Goal: Information Seeking & Learning: Learn about a topic

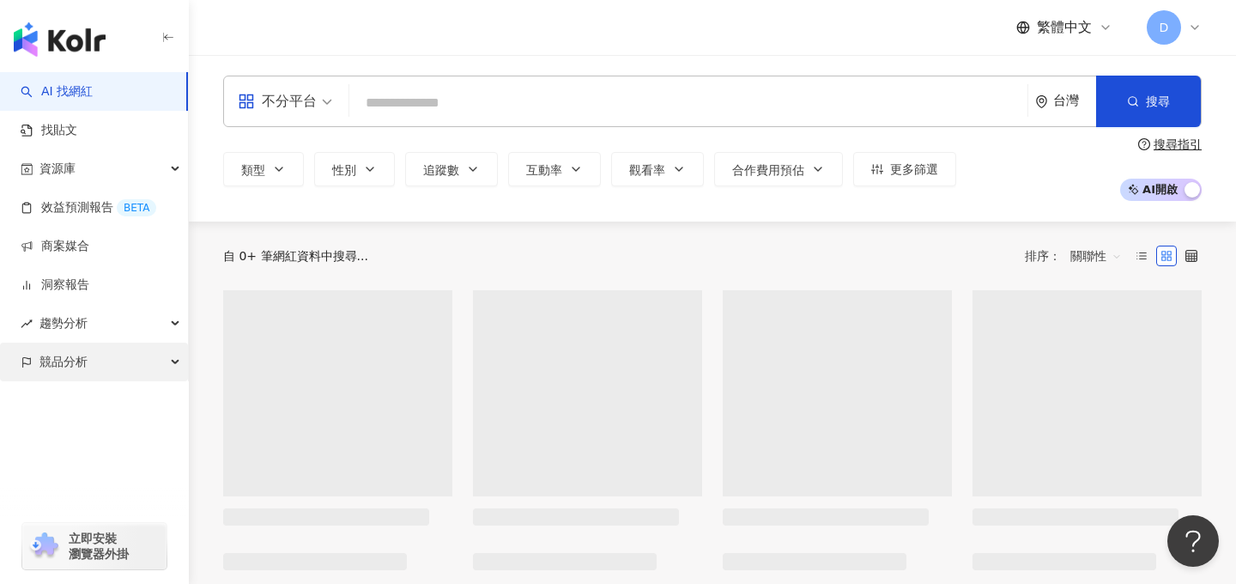
click at [84, 359] on span "競品分析" at bounding box center [63, 361] width 48 height 39
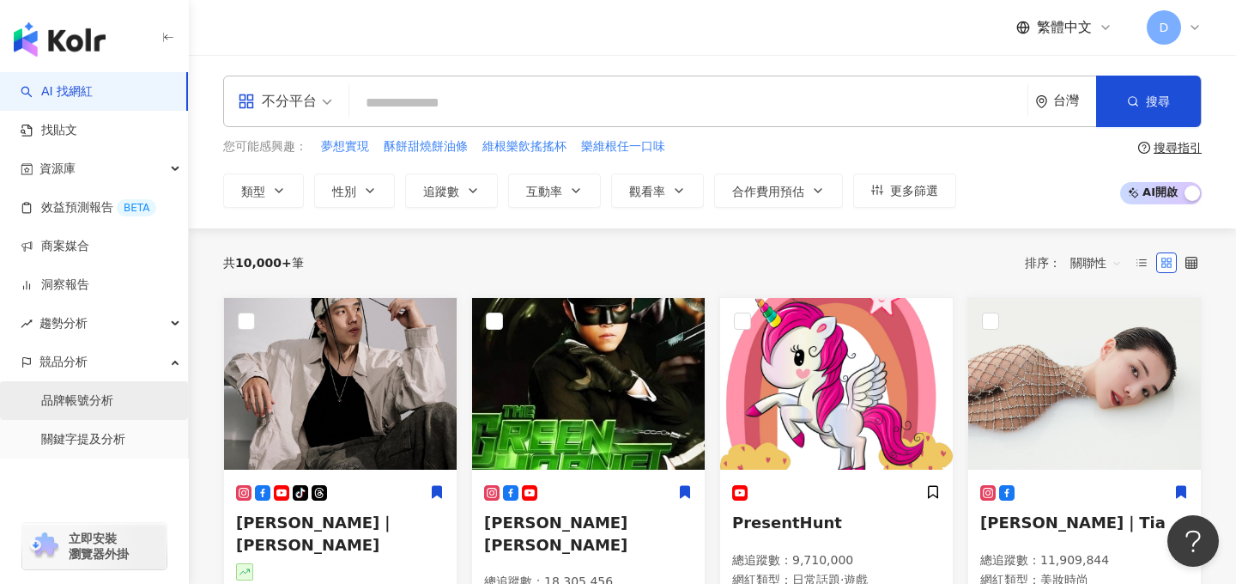
click at [111, 409] on link "品牌帳號分析" at bounding box center [77, 400] width 72 height 17
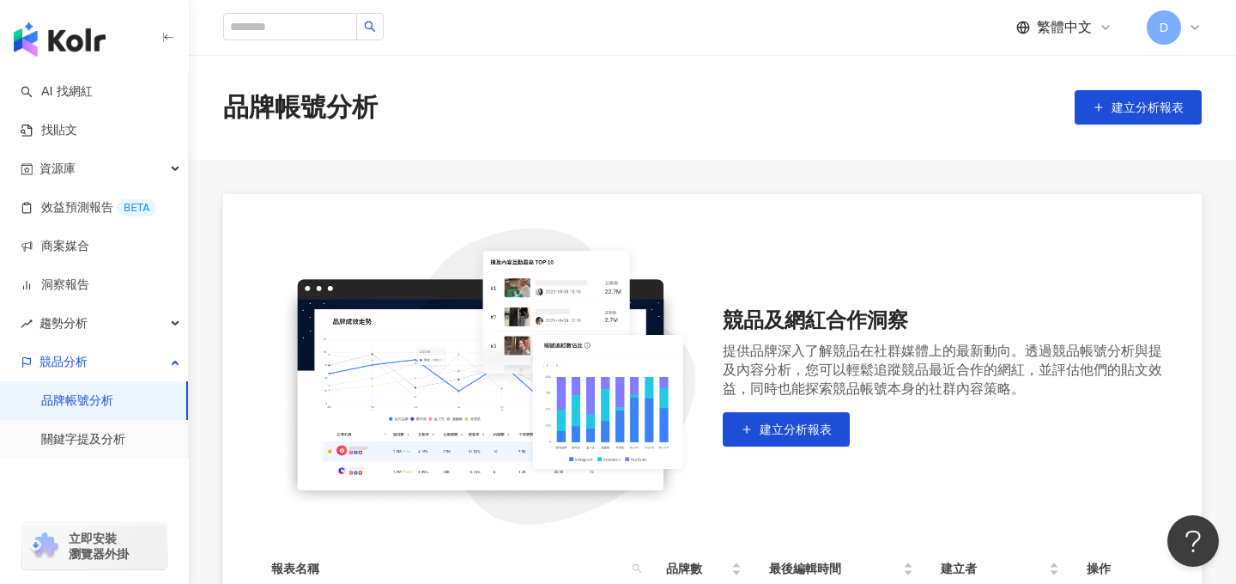
click at [1171, 30] on span "D" at bounding box center [1163, 27] width 34 height 34
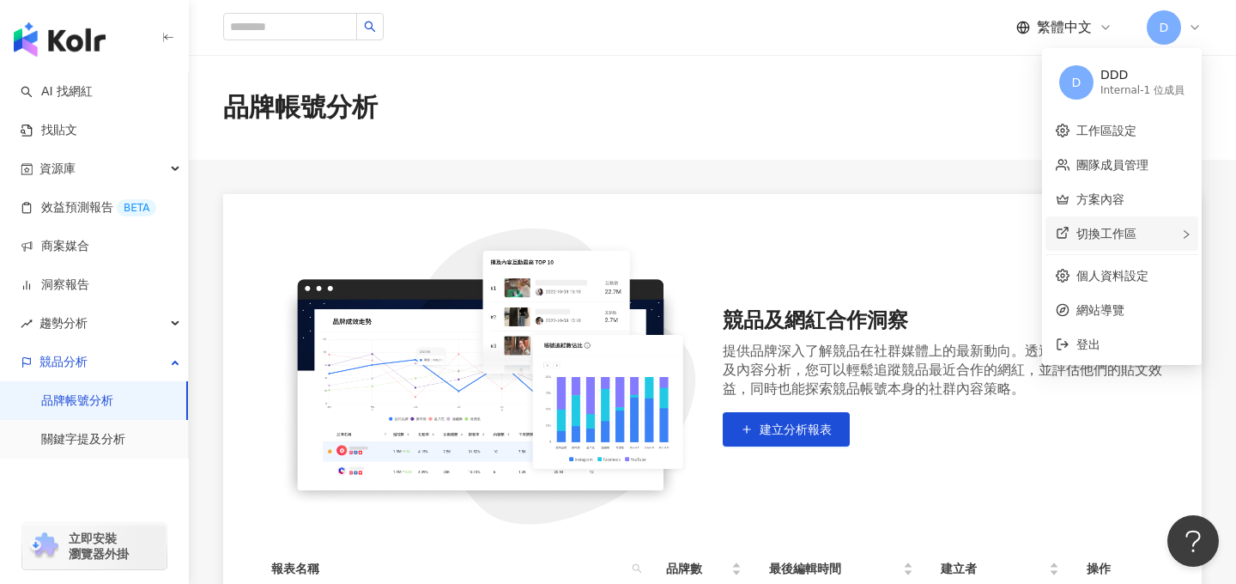
click at [1121, 233] on span "切換工作區" at bounding box center [1106, 234] width 60 height 14
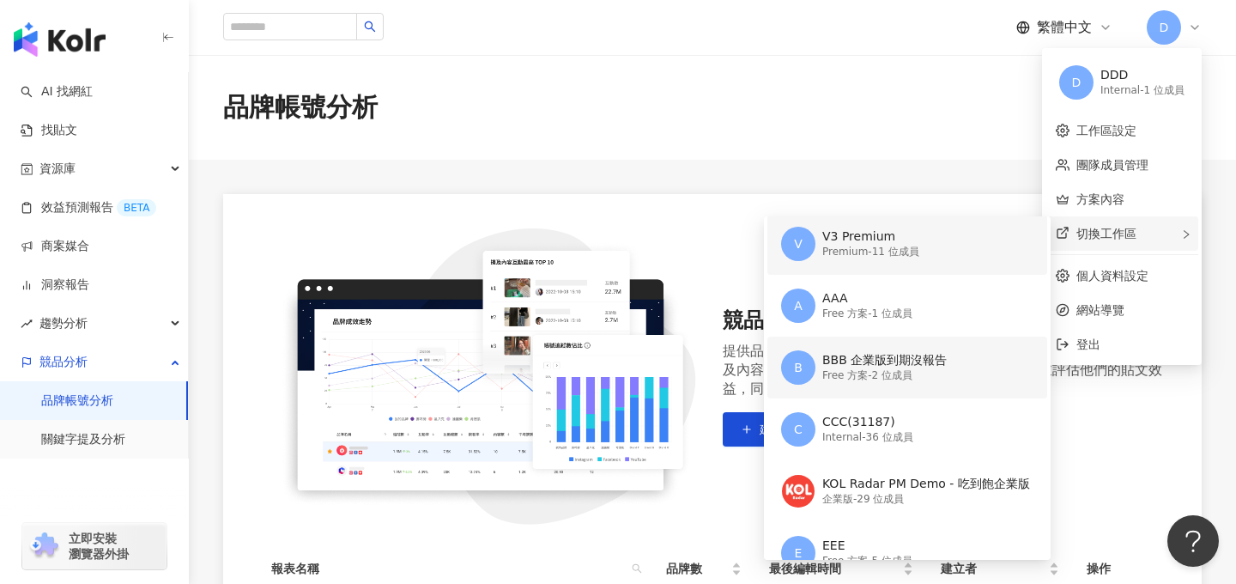
scroll to position [178, 0]
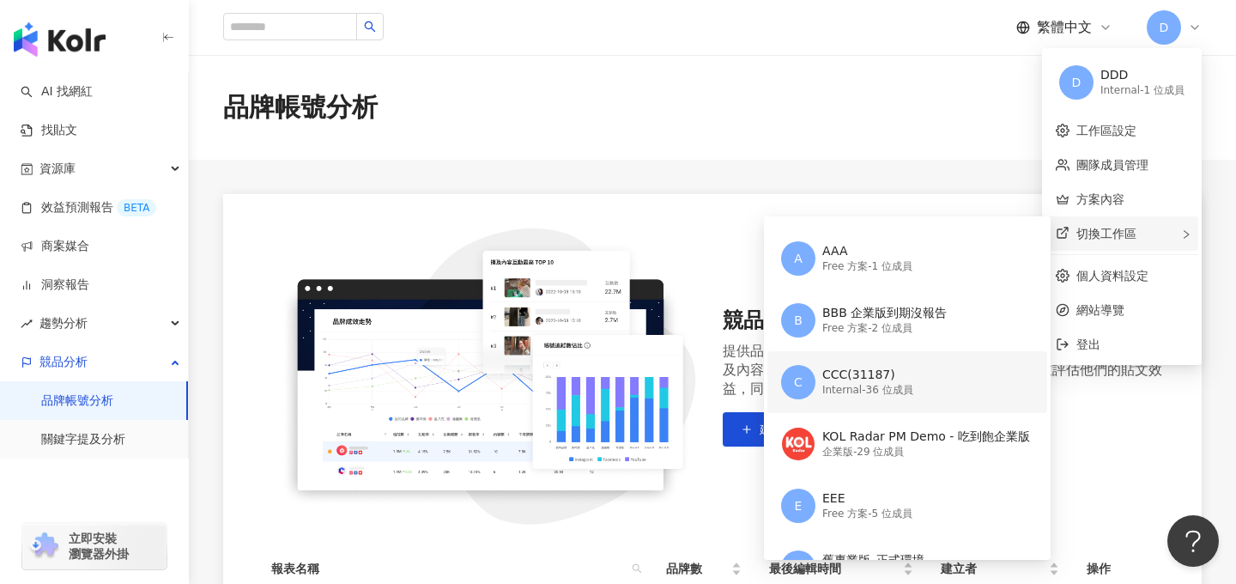
click at [838, 384] on div "Internal - 36 位成員" at bounding box center [867, 390] width 91 height 15
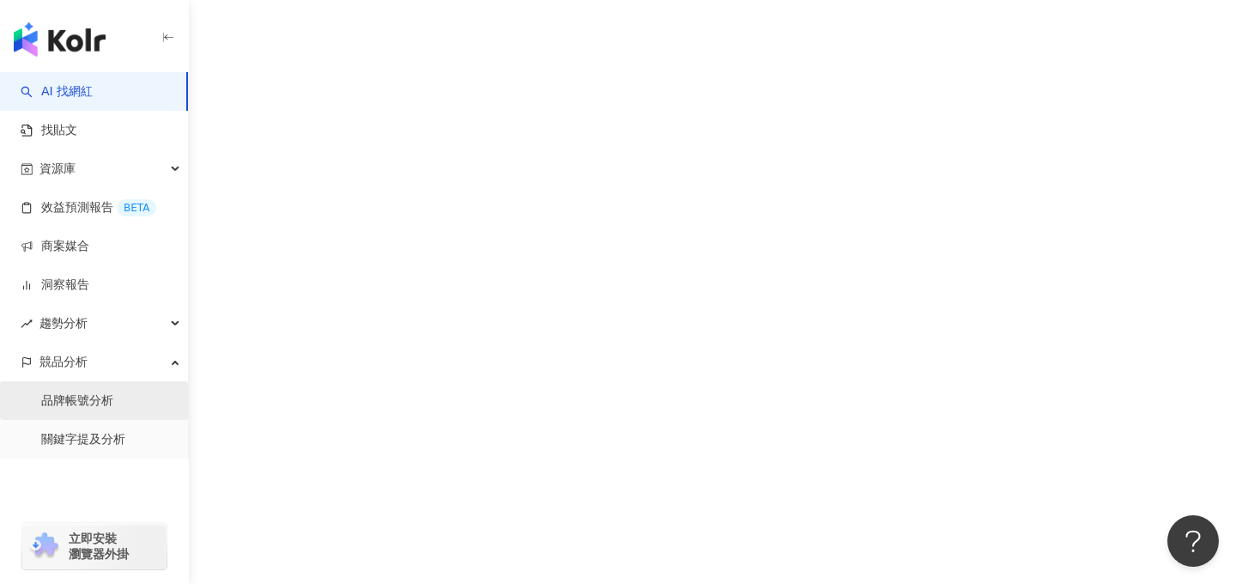
click at [113, 409] on link "品牌帳號分析" at bounding box center [77, 400] width 72 height 17
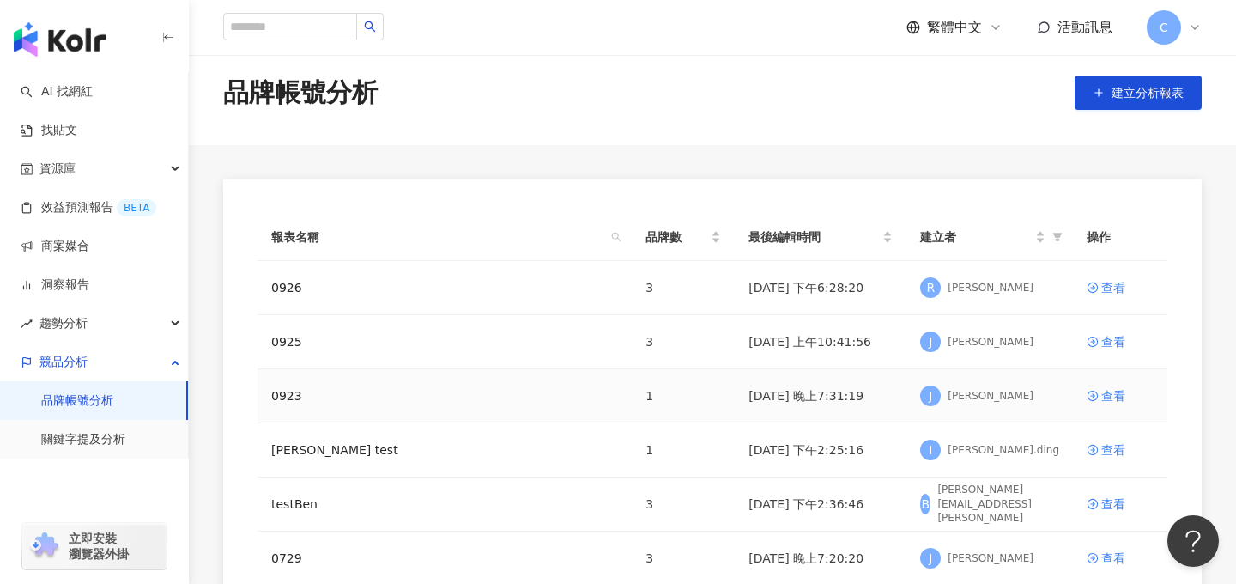
scroll to position [15, 0]
click at [290, 284] on link "0926" at bounding box center [286, 286] width 31 height 19
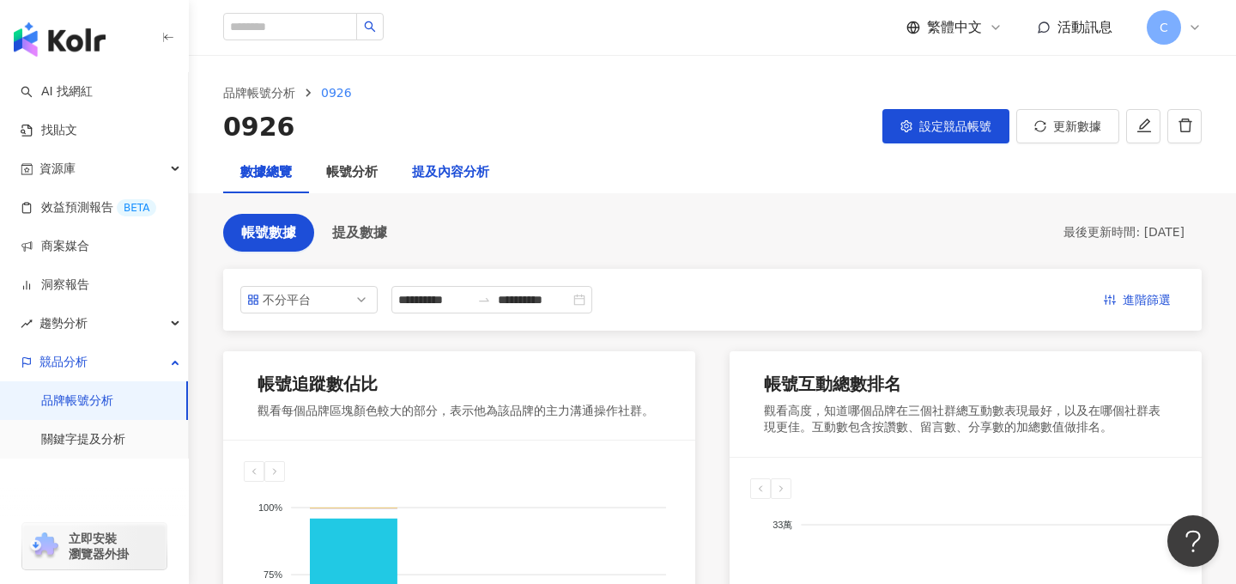
click at [448, 173] on div "提及內容分析" at bounding box center [450, 172] width 77 height 21
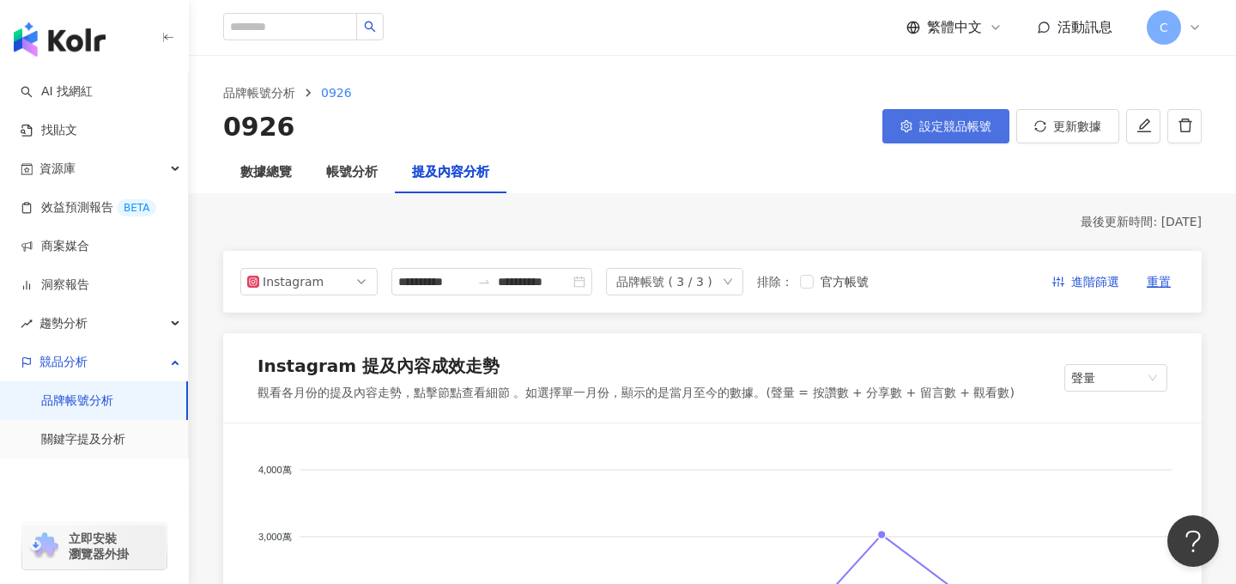
click at [947, 111] on button "設定競品帳號" at bounding box center [945, 126] width 127 height 34
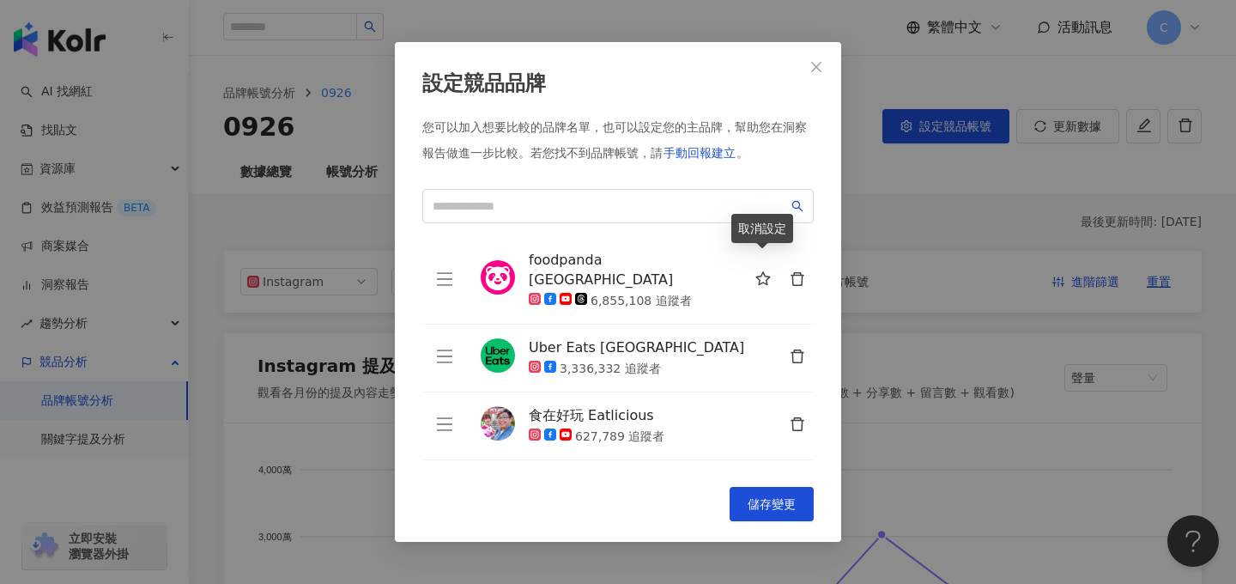
click at [765, 271] on icon "star" at bounding box center [762, 278] width 15 height 15
click at [770, 516] on button "儲存變更" at bounding box center [771, 504] width 84 height 34
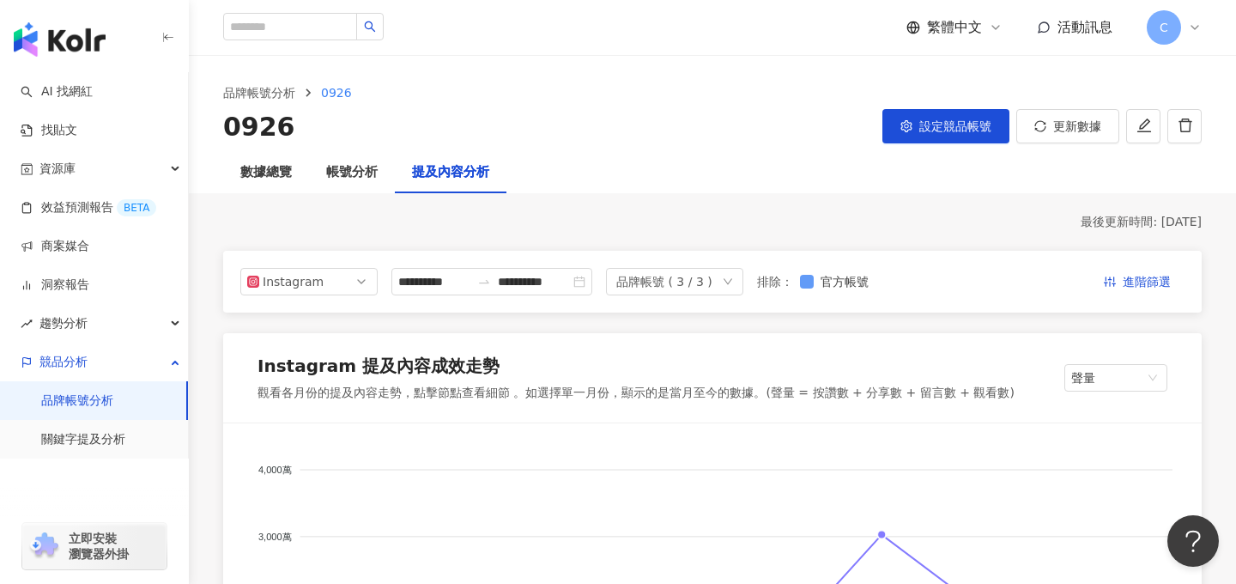
click at [816, 288] on label "官方帳號" at bounding box center [838, 281] width 76 height 19
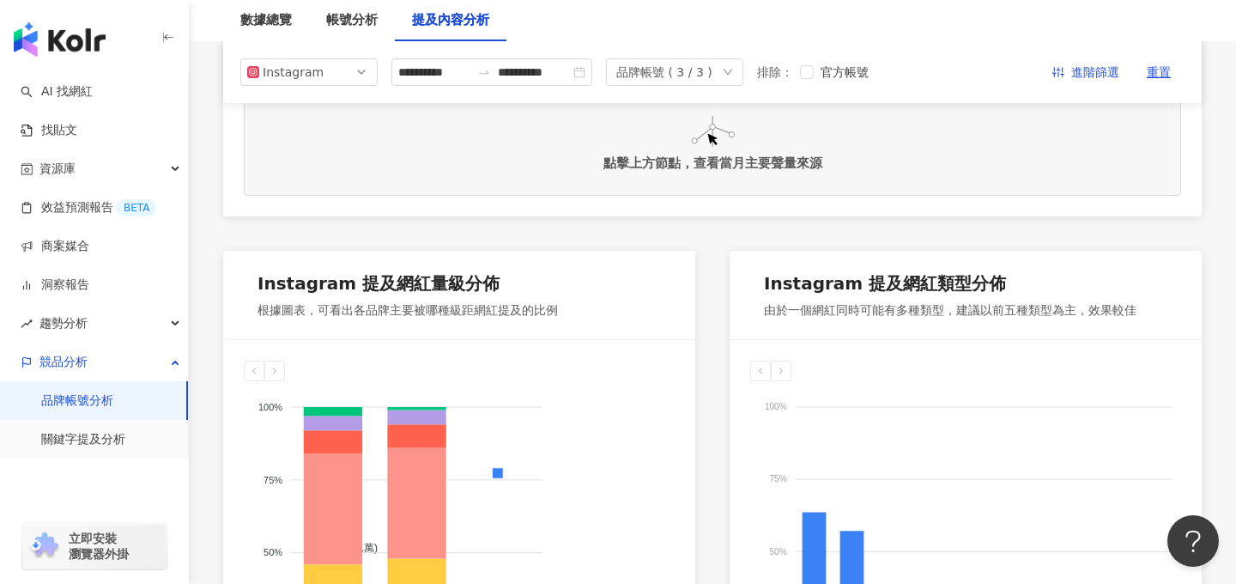
scroll to position [361, 0]
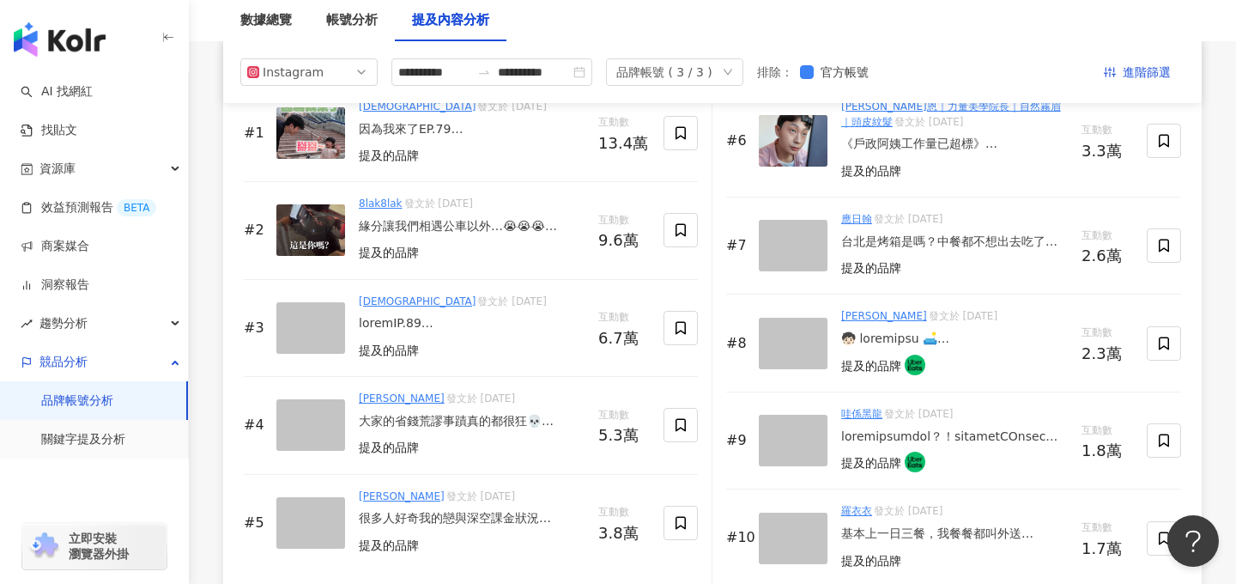
scroll to position [2712, 0]
